Goal: Book appointment/travel/reservation

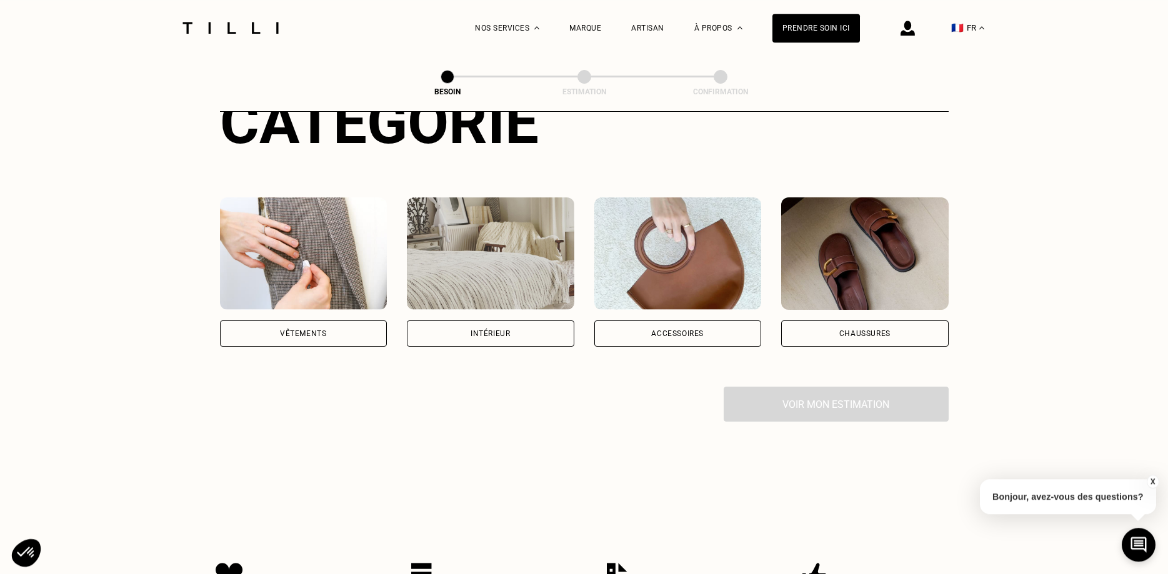
scroll to position [174, 0]
click at [522, 327] on div "Intérieur" at bounding box center [490, 334] width 167 height 26
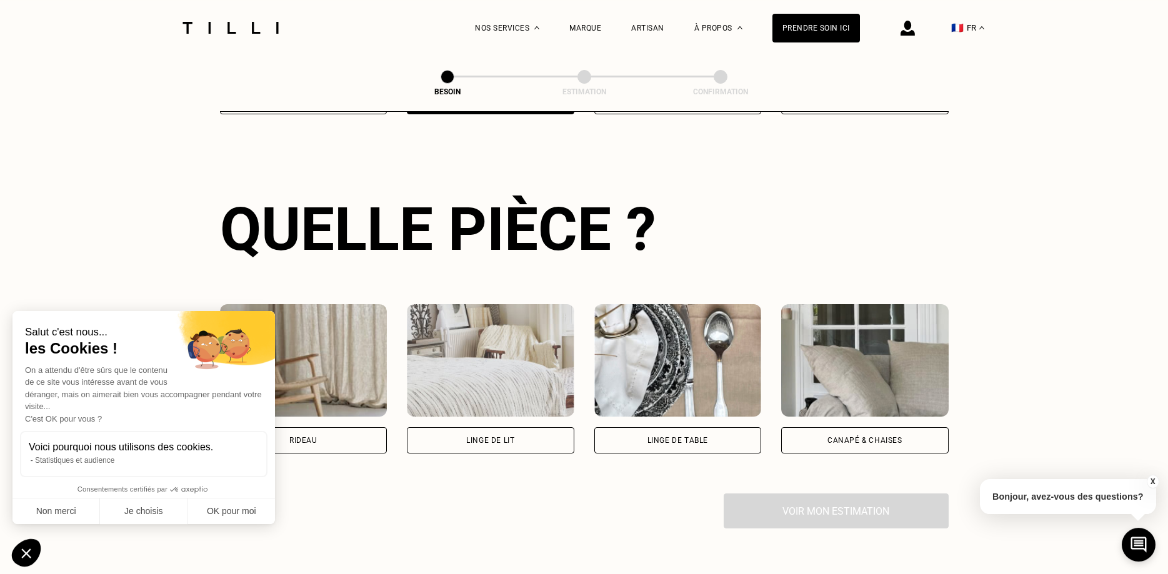
scroll to position [409, 0]
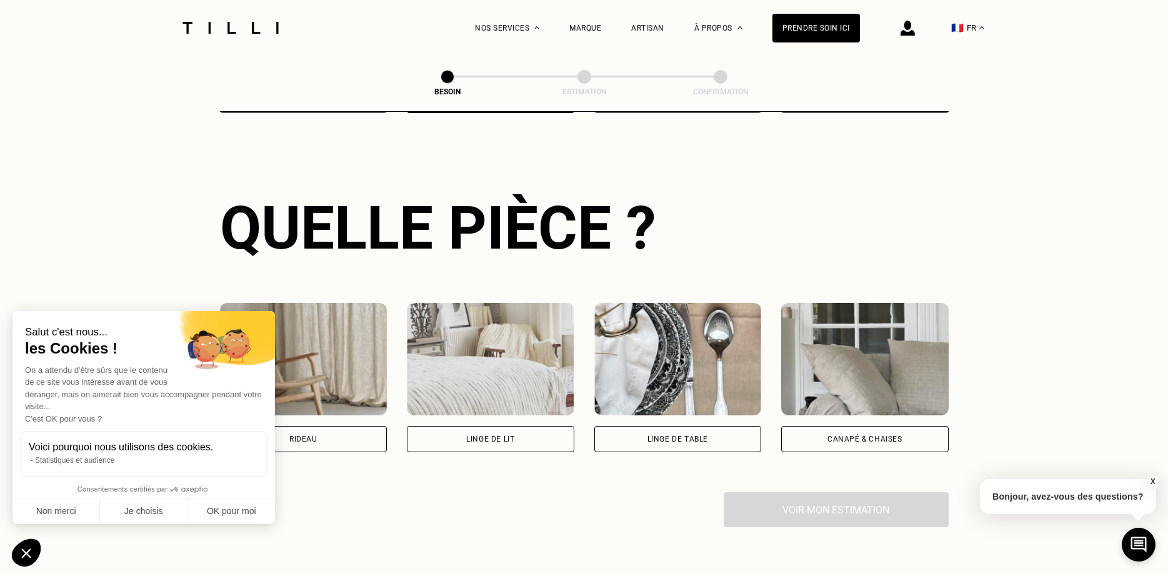
click at [424, 476] on div "Rideau Linge de lit Linge de table Canapé & chaises" at bounding box center [584, 377] width 729 height 229
click at [238, 511] on button "OK pour moi" at bounding box center [230, 512] width 87 height 26
checkbox input "true"
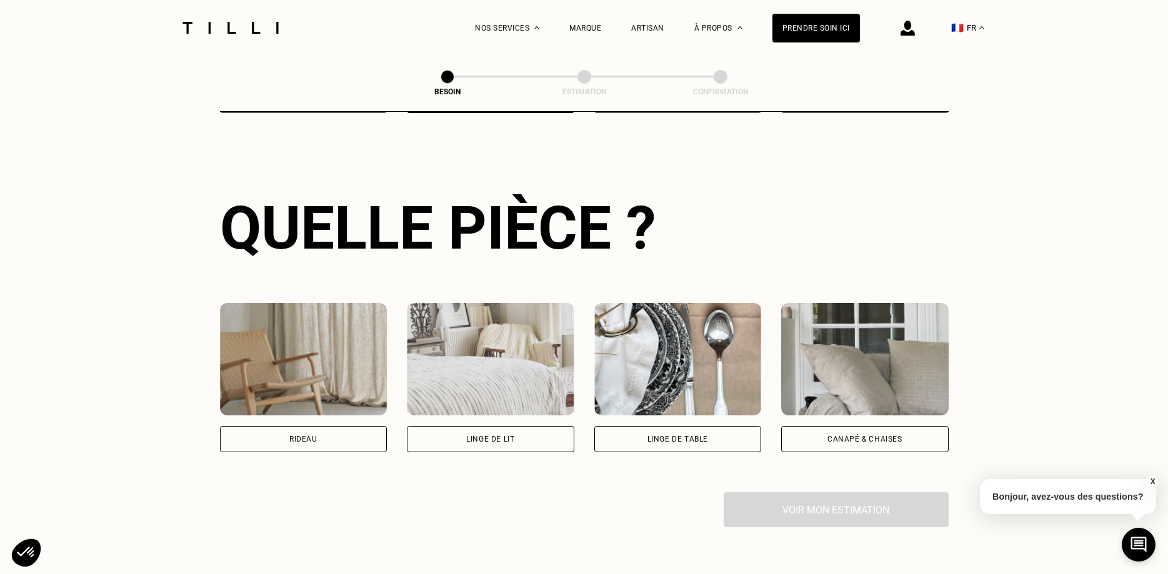
click at [307, 436] on div "Rideau" at bounding box center [303, 439] width 28 height 7
select select "FR"
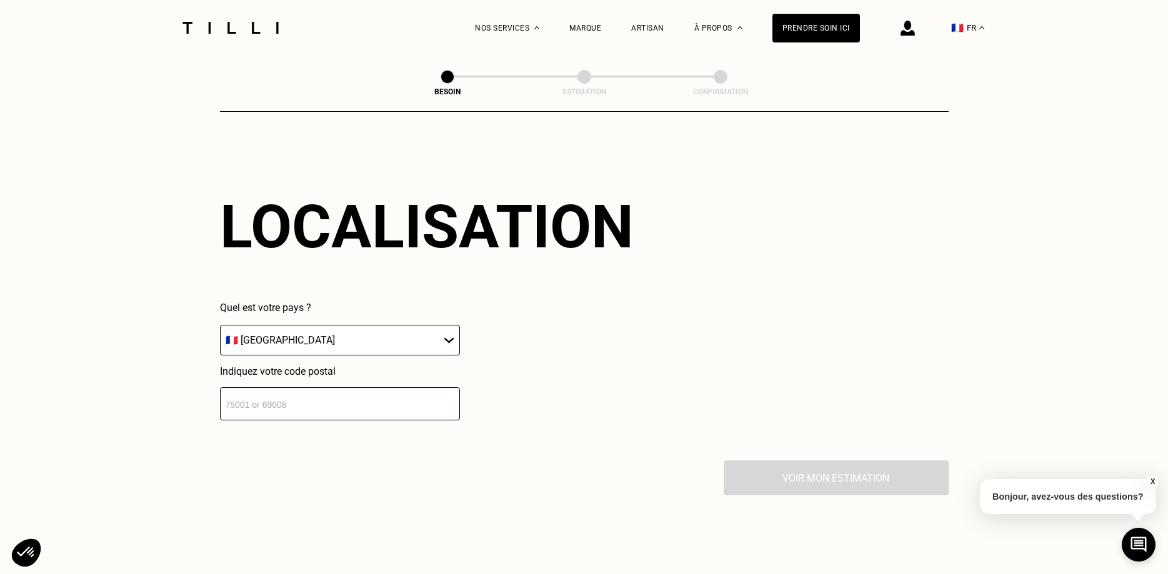
scroll to position [750, 0]
click at [381, 403] on input "number" at bounding box center [340, 403] width 240 height 33
click at [374, 465] on div "Voir mon estimation" at bounding box center [584, 477] width 729 height 35
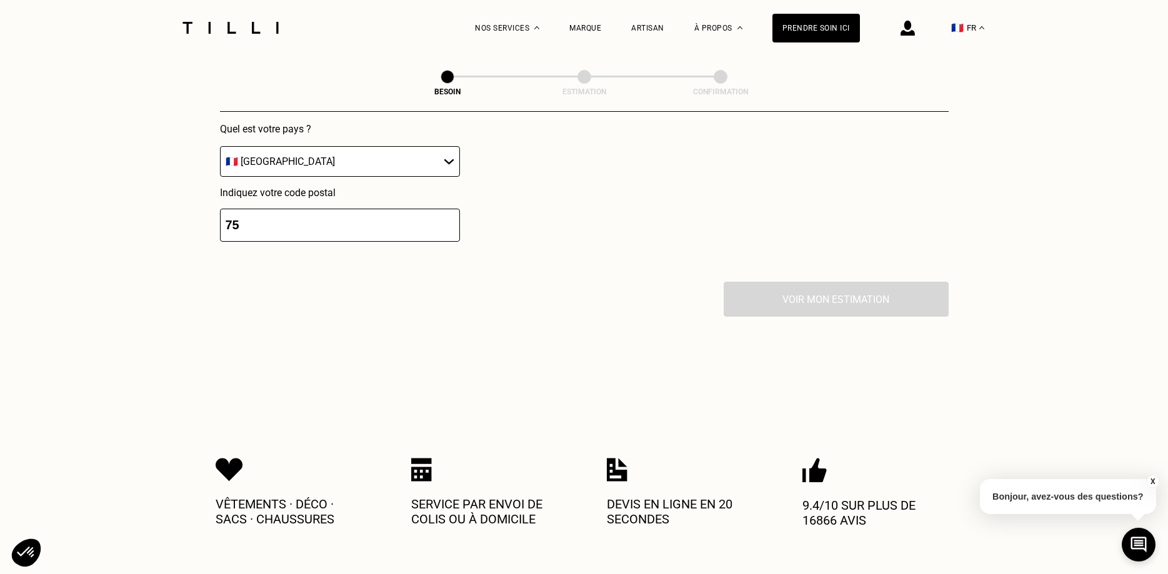
scroll to position [929, 0]
click at [777, 288] on div "Voir mon estimation" at bounding box center [584, 298] width 729 height 35
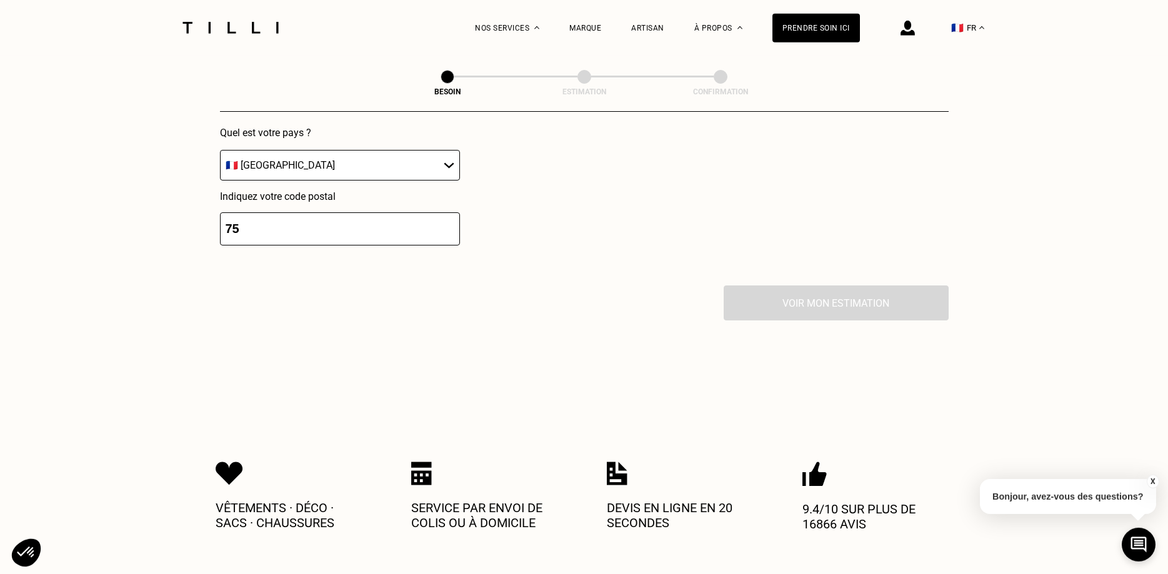
scroll to position [925, 0]
click at [448, 221] on input "74" at bounding box center [340, 227] width 240 height 33
click at [449, 216] on input "75" at bounding box center [340, 227] width 240 height 33
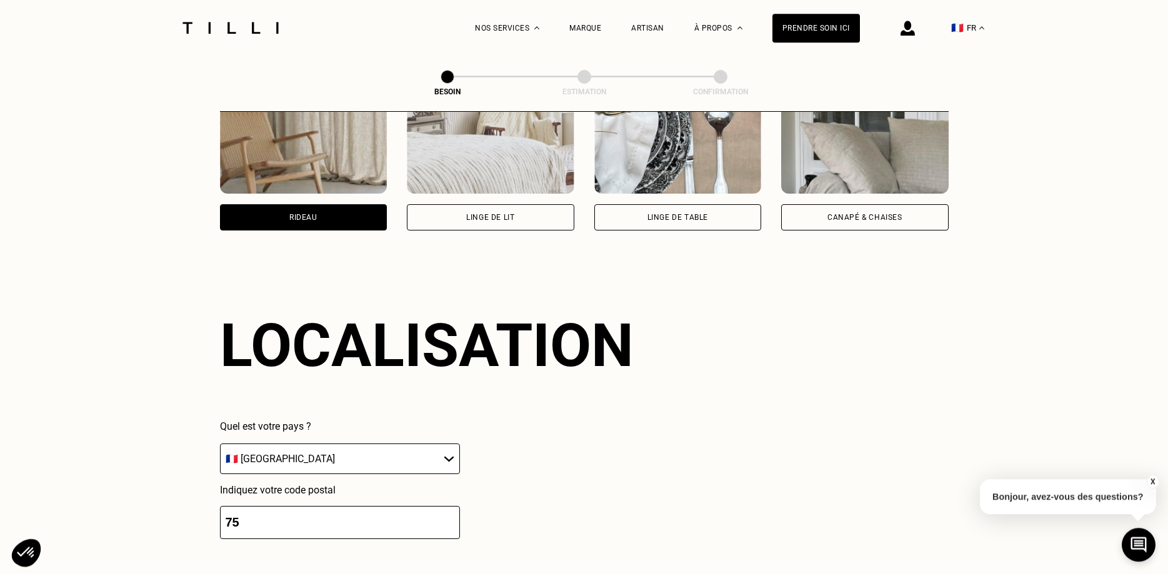
scroll to position [631, 0]
click at [220, 443] on select "🇩🇪 [GEOGRAPHIC_DATA] 🇦🇹 [GEOGRAPHIC_DATA] 🇧🇪 [GEOGRAPHIC_DATA] 🇧🇬 Bulgarie 🇨🇾 C…" at bounding box center [340, 458] width 240 height 31
click at [451, 447] on select "🇩🇪 [GEOGRAPHIC_DATA] 🇦🇹 [GEOGRAPHIC_DATA] 🇧🇪 [GEOGRAPHIC_DATA] 🇧🇬 Bulgarie 🇨🇾 C…" at bounding box center [340, 458] width 240 height 31
drag, startPoint x: 379, startPoint y: 506, endPoint x: 368, endPoint y: 512, distance: 12.9
click at [376, 509] on input "75" at bounding box center [340, 521] width 240 height 33
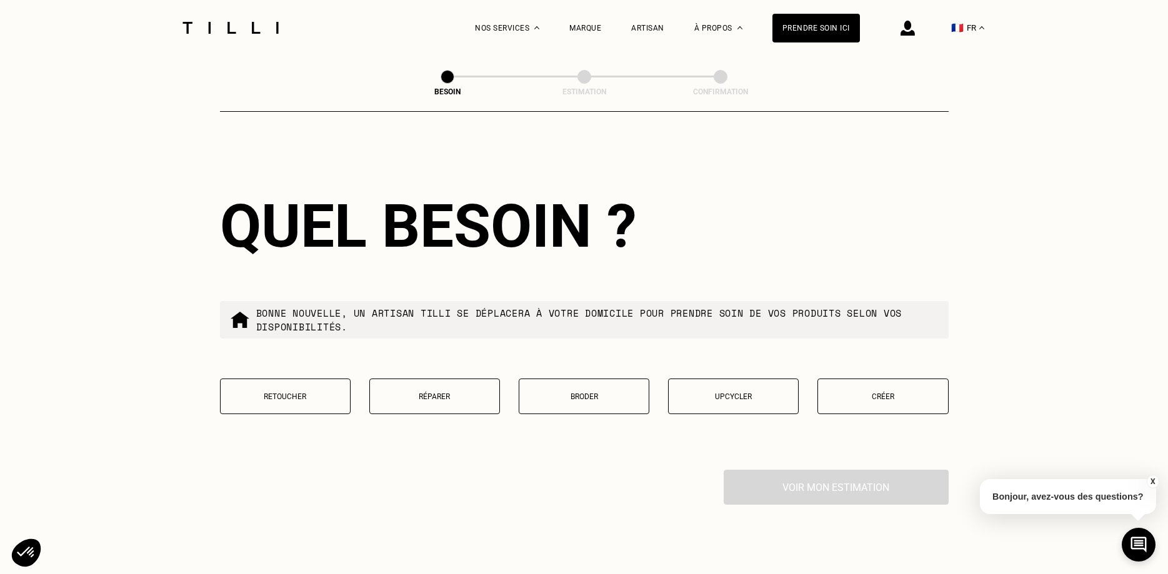
scroll to position [1061, 0]
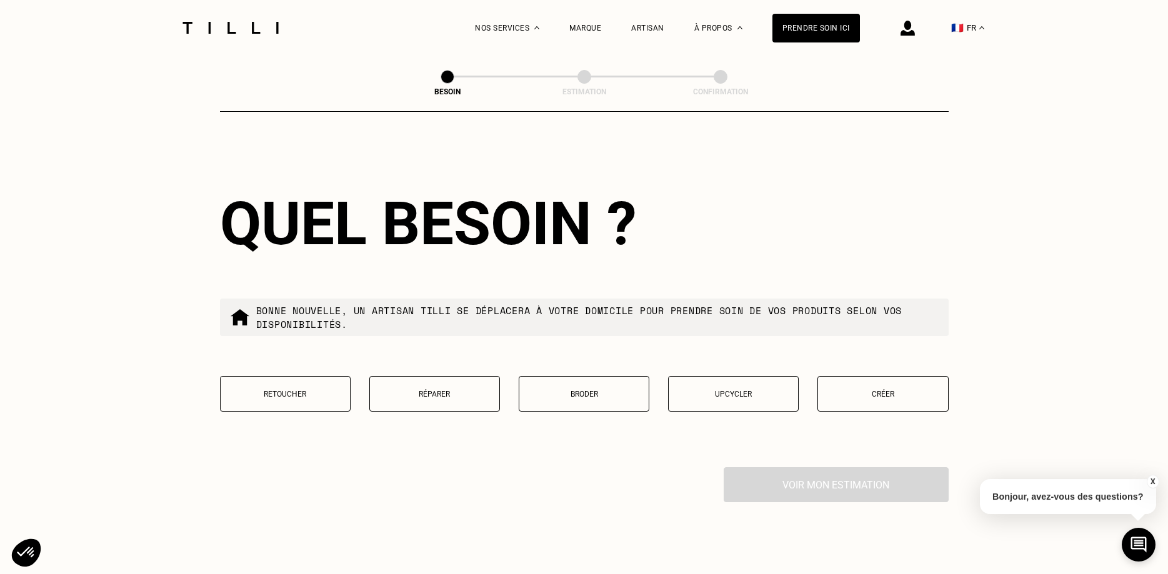
type input "75011"
click at [871, 390] on p "Créer" at bounding box center [882, 394] width 117 height 9
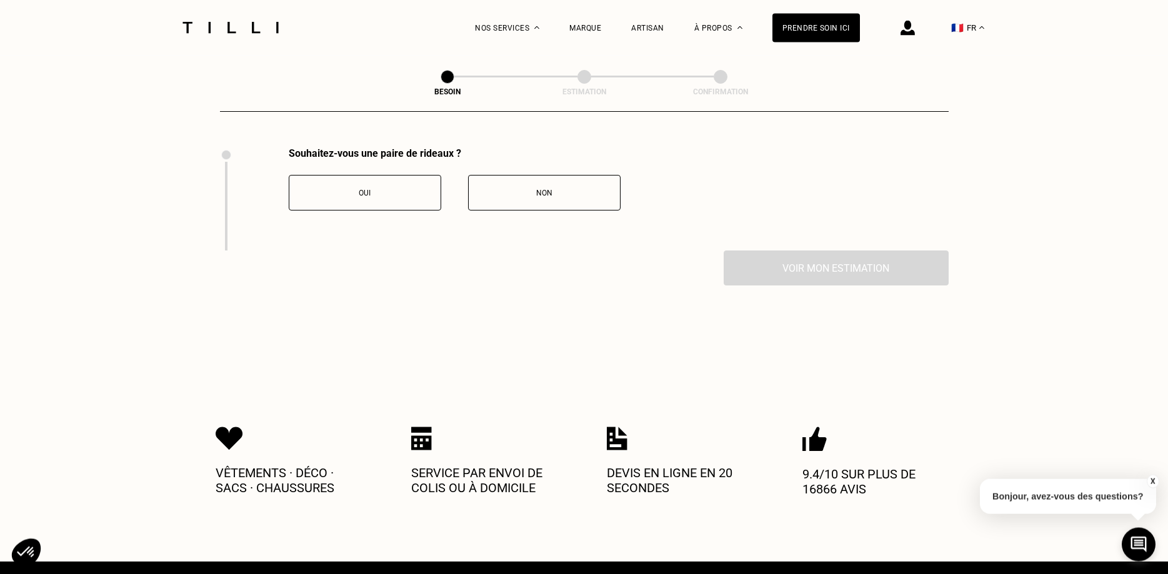
scroll to position [1382, 0]
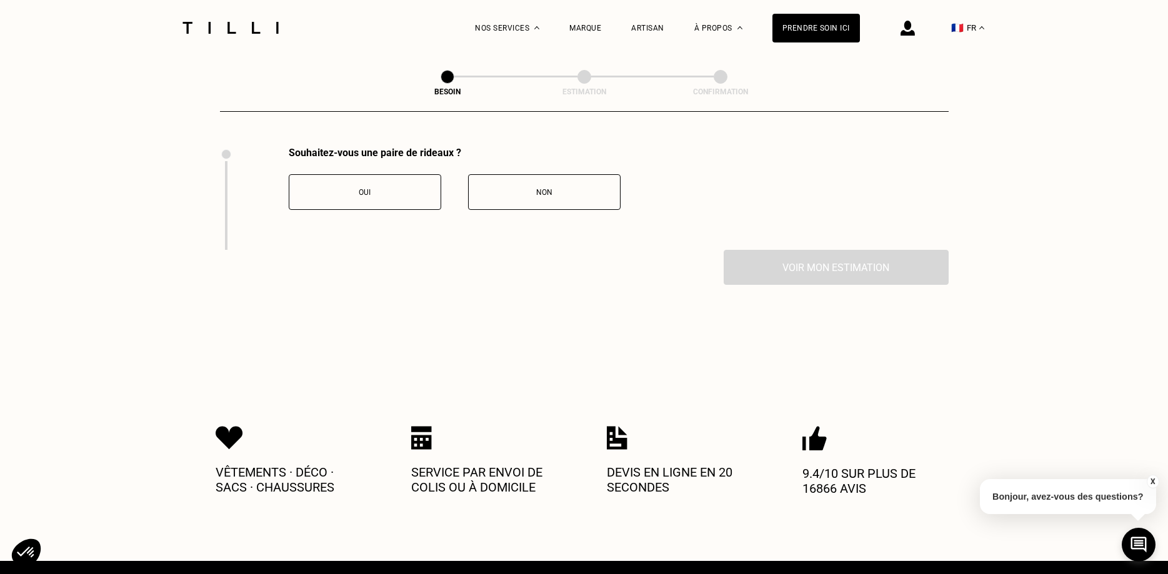
click at [517, 188] on div "Non" at bounding box center [544, 192] width 139 height 9
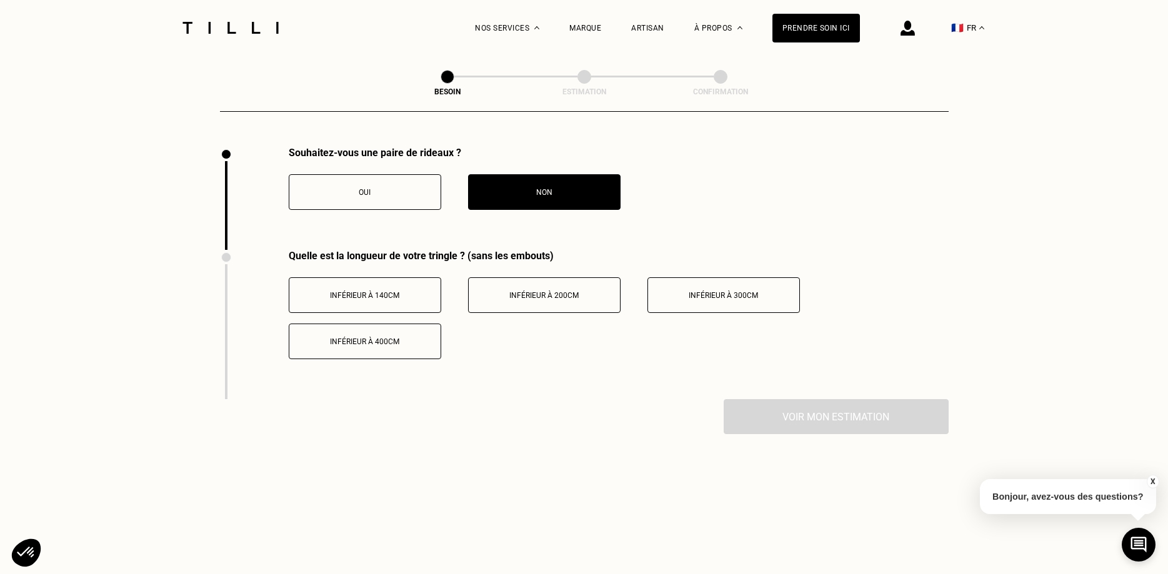
click at [696, 292] on span "Inférieur à 300cm" at bounding box center [723, 295] width 69 height 9
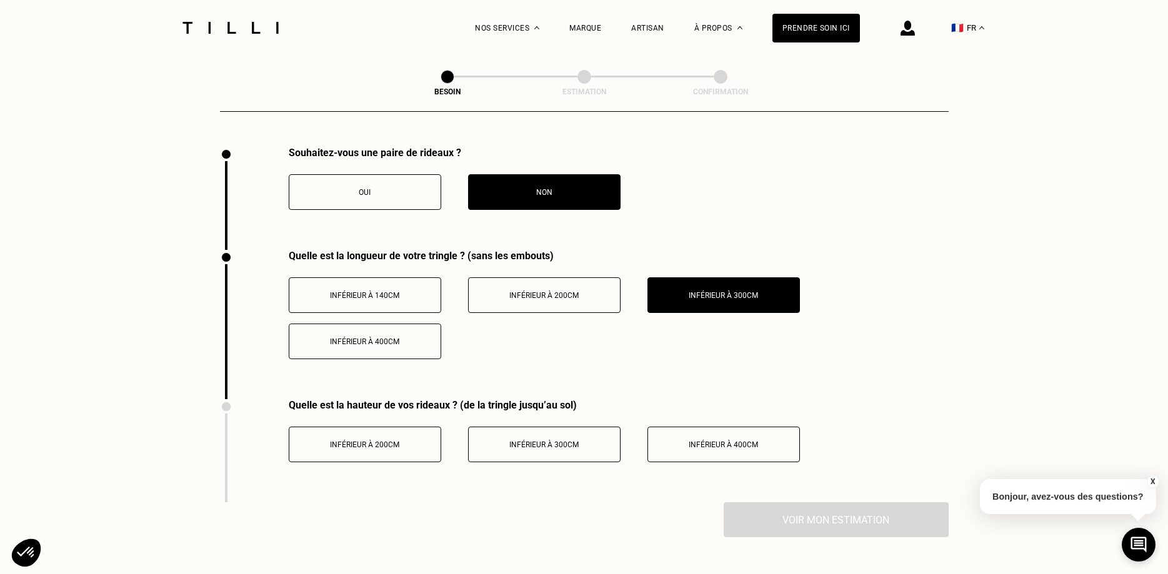
click at [585, 441] on div "Inférieur à 300cm" at bounding box center [544, 445] width 139 height 9
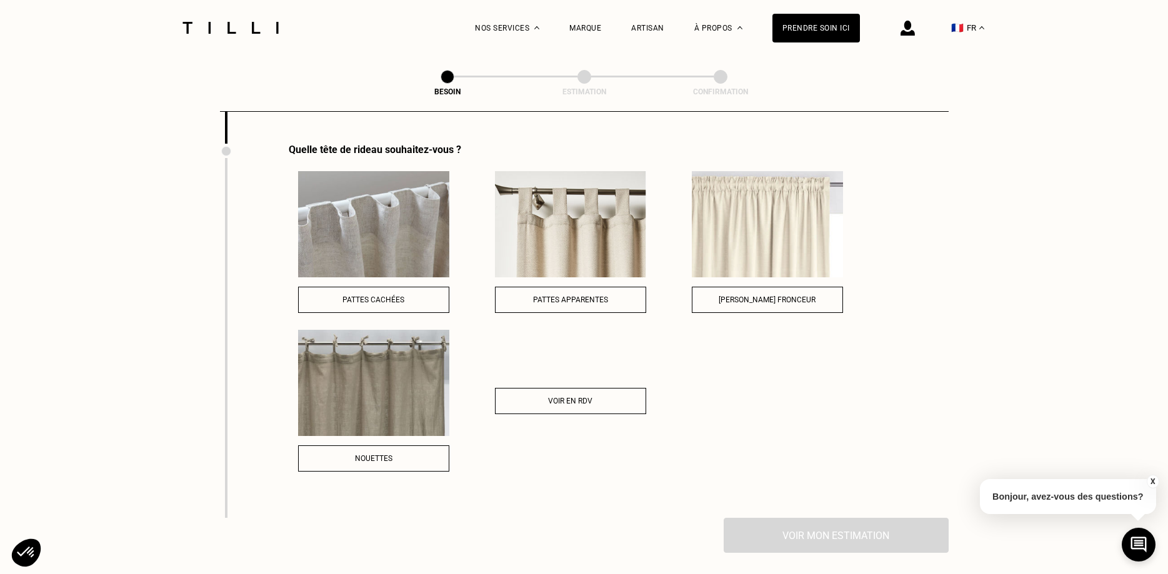
scroll to position [1741, 0]
click at [585, 396] on span "Voir en RDV" at bounding box center [570, 400] width 44 height 9
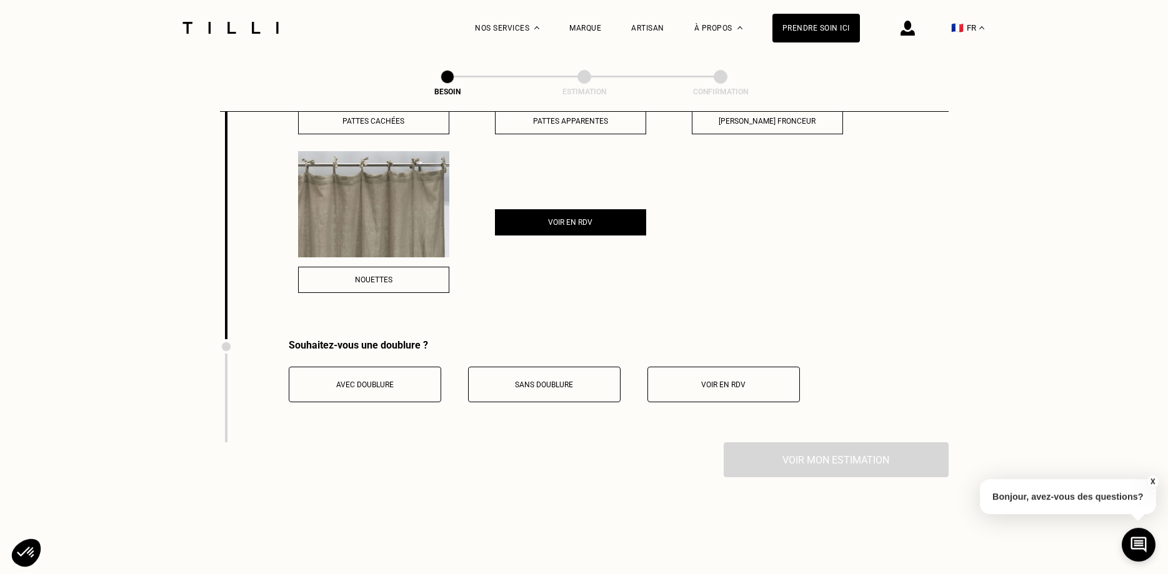
scroll to position [1920, 0]
click at [383, 379] on span "Avec doublure" at bounding box center [364, 383] width 57 height 9
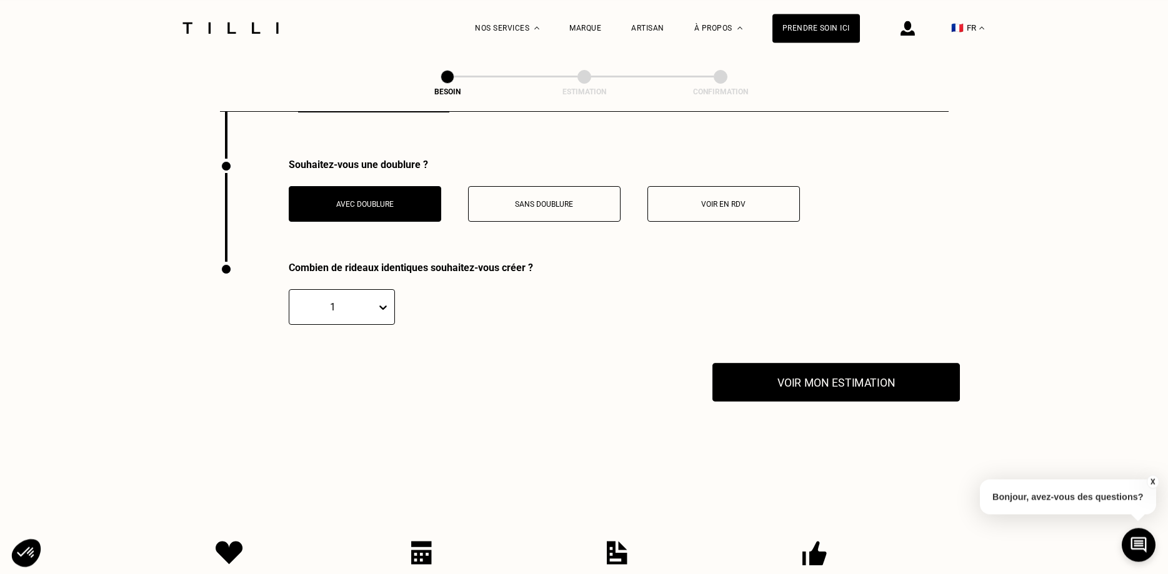
scroll to position [2100, 0]
click at [840, 378] on button "Voir mon estimation" at bounding box center [835, 381] width 247 height 39
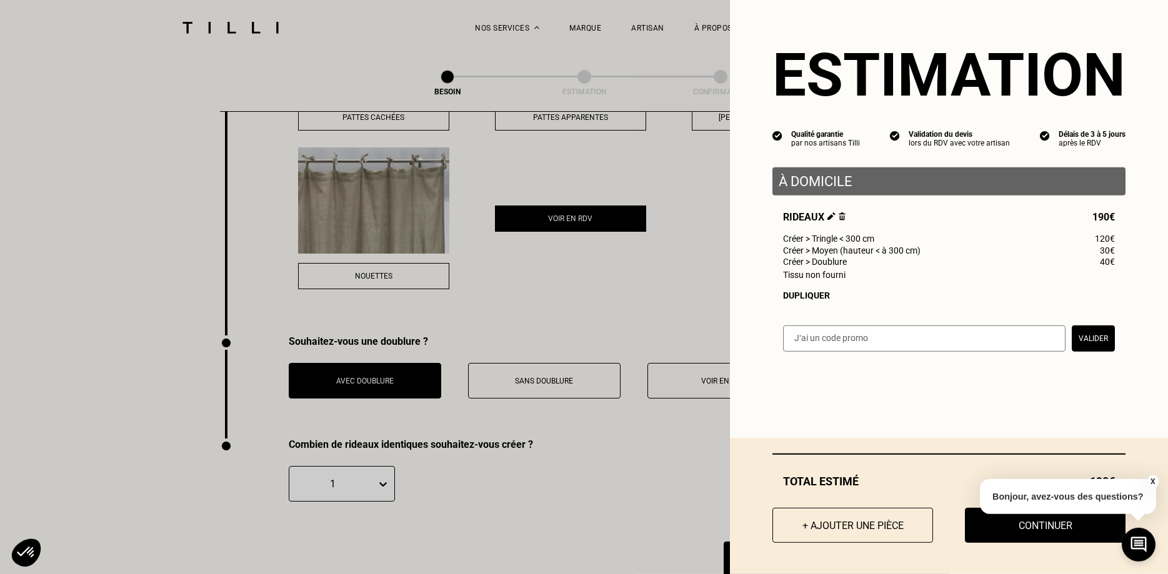
scroll to position [1921, 0]
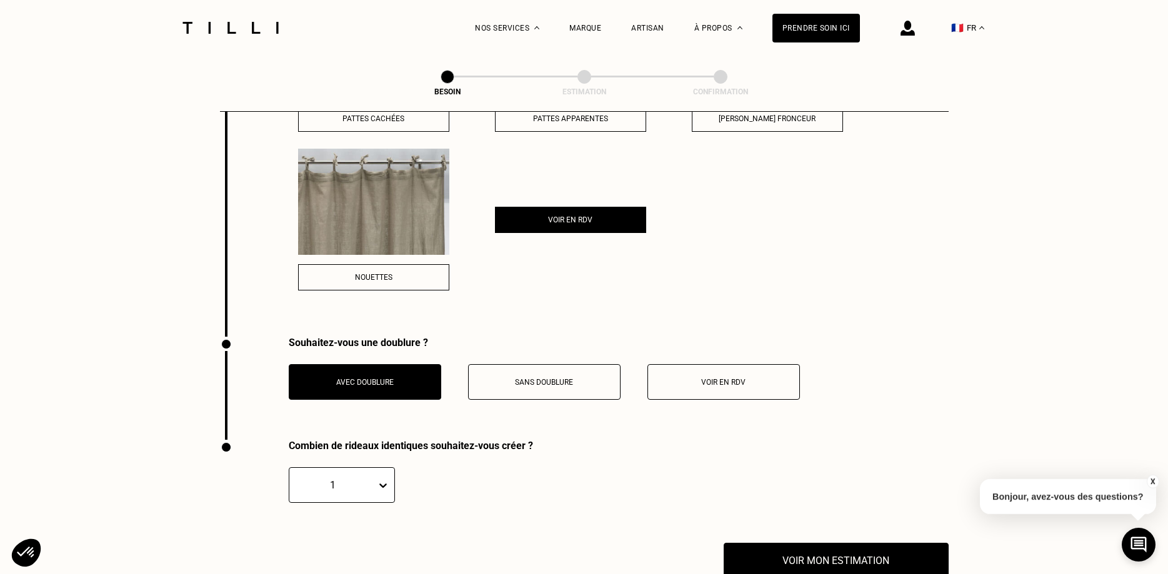
click at [1152, 481] on button "X" at bounding box center [1152, 482] width 12 height 14
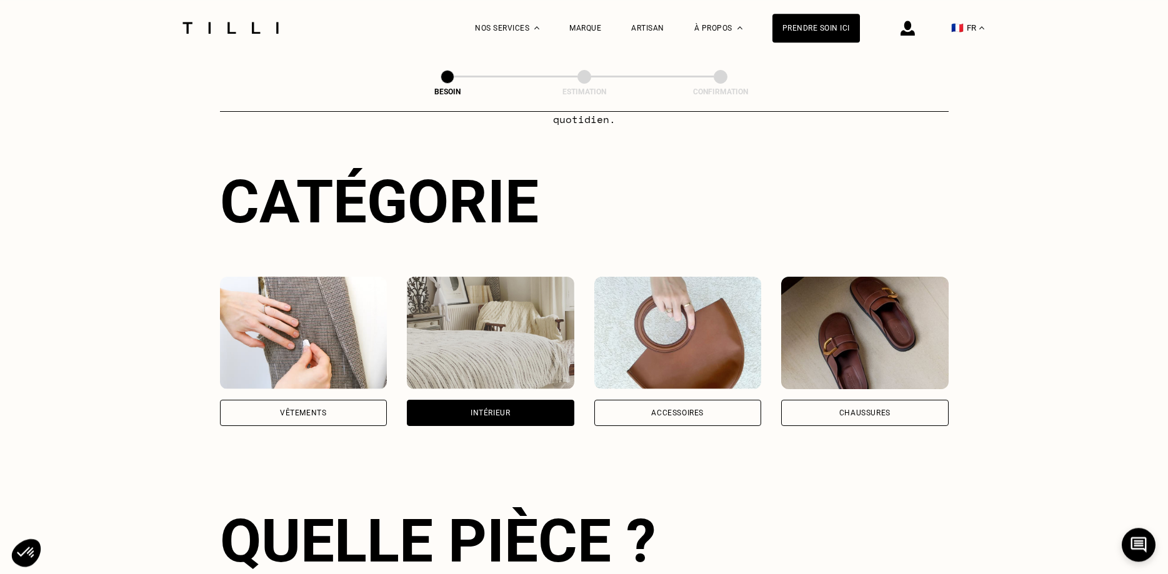
scroll to position [0, 0]
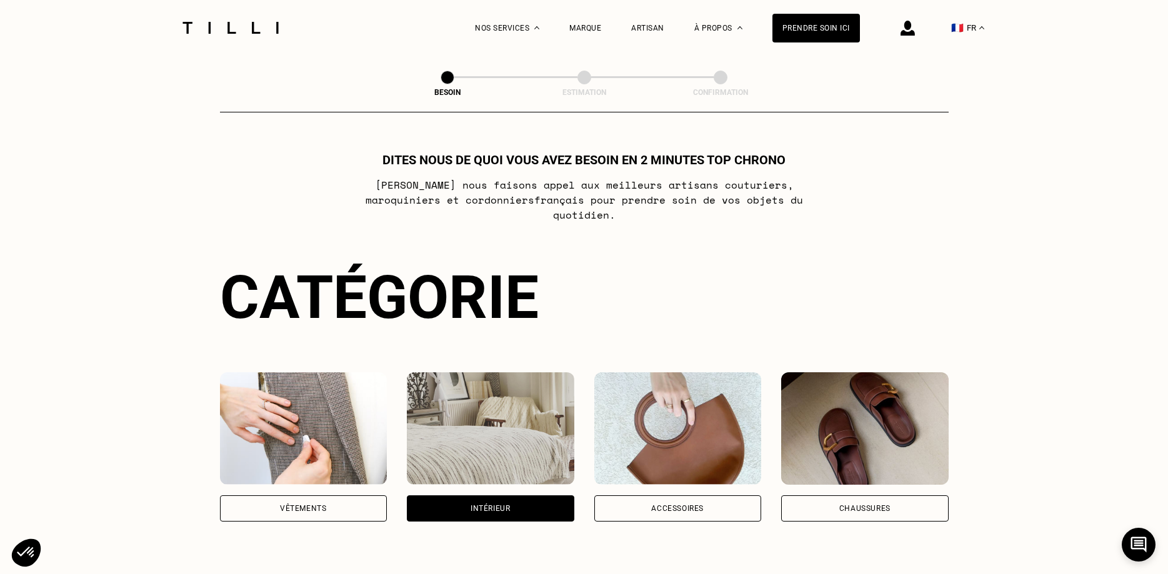
click at [255, 30] on img at bounding box center [230, 28] width 105 height 12
